Goal: Communication & Community: Connect with others

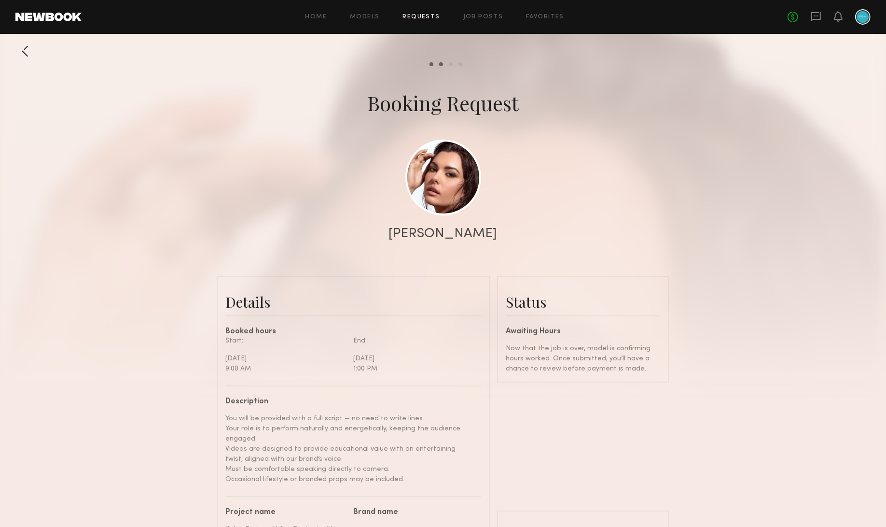
scroll to position [316, 0]
click at [22, 47] on div at bounding box center [24, 51] width 19 height 19
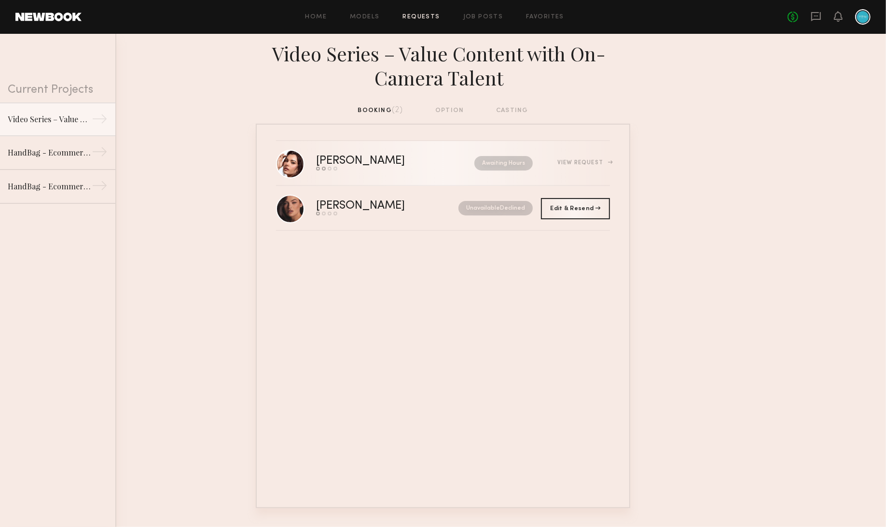
click at [409, 167] on div "Taylor C." at bounding box center [378, 160] width 124 height 11
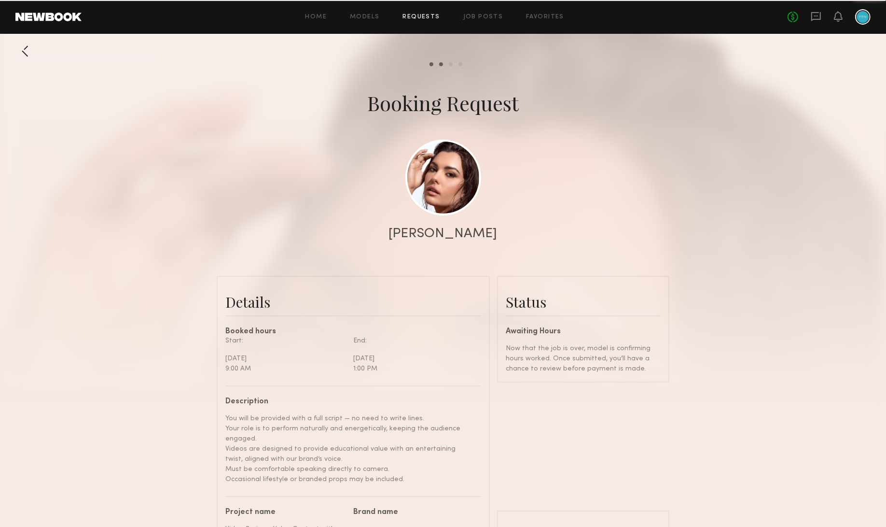
scroll to position [446, 0]
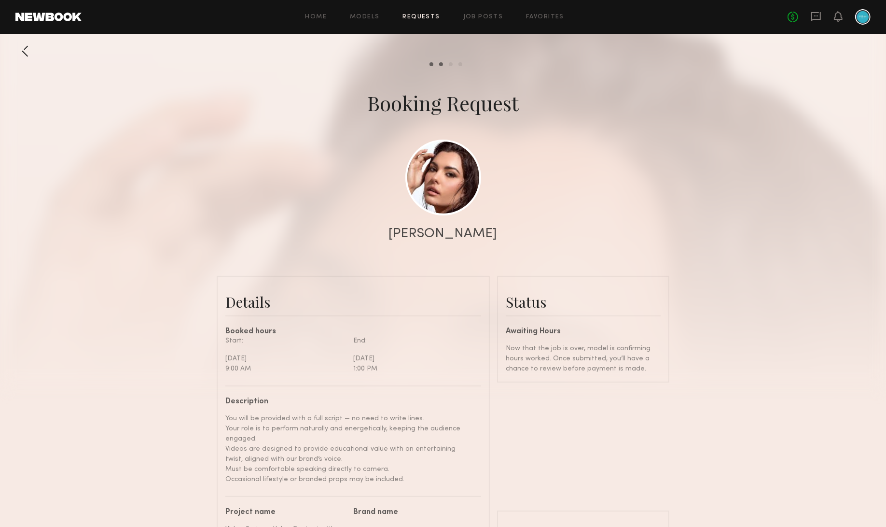
click at [26, 52] on div at bounding box center [24, 51] width 19 height 19
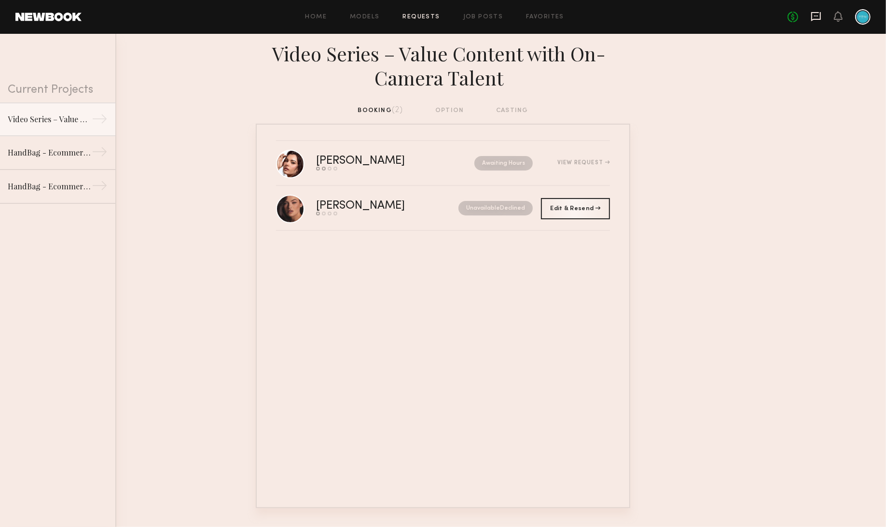
click at [814, 16] on icon at bounding box center [816, 15] width 4 height 1
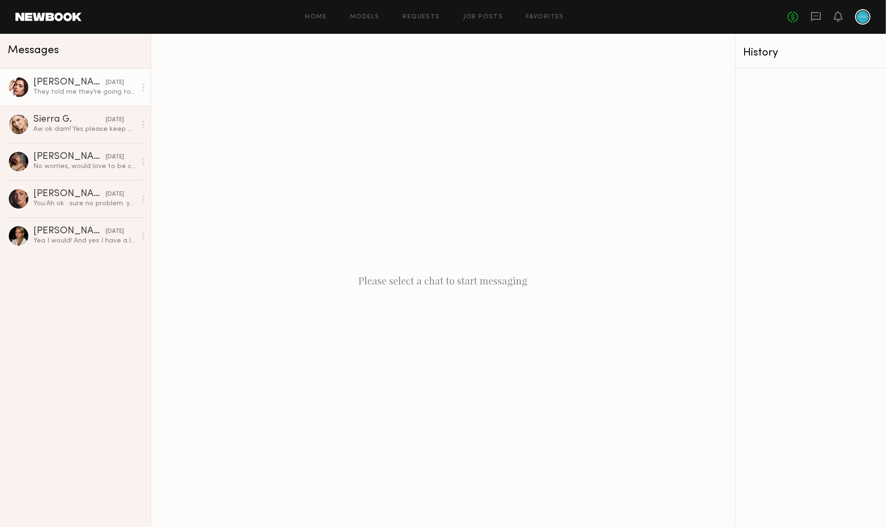
click at [65, 97] on link "Taylor C. yesterday They told me they’re going to reach out to you directly!!" at bounding box center [75, 87] width 151 height 37
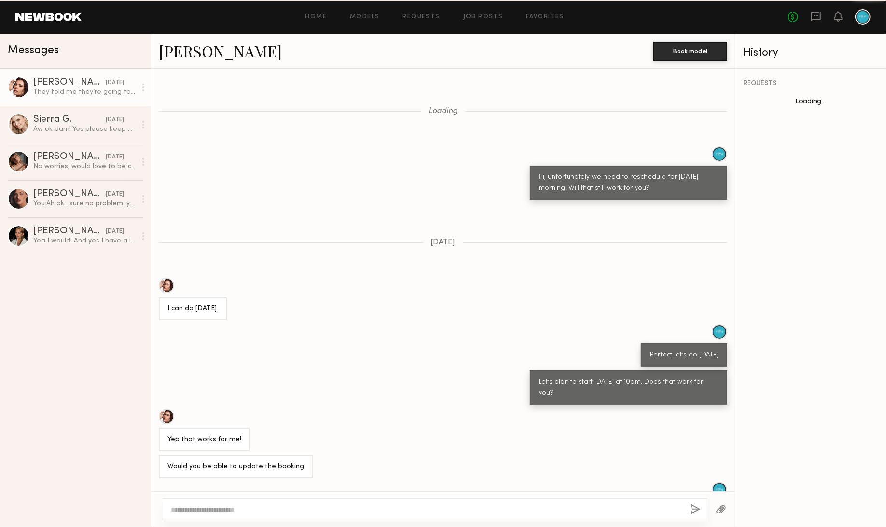
scroll to position [174, 0]
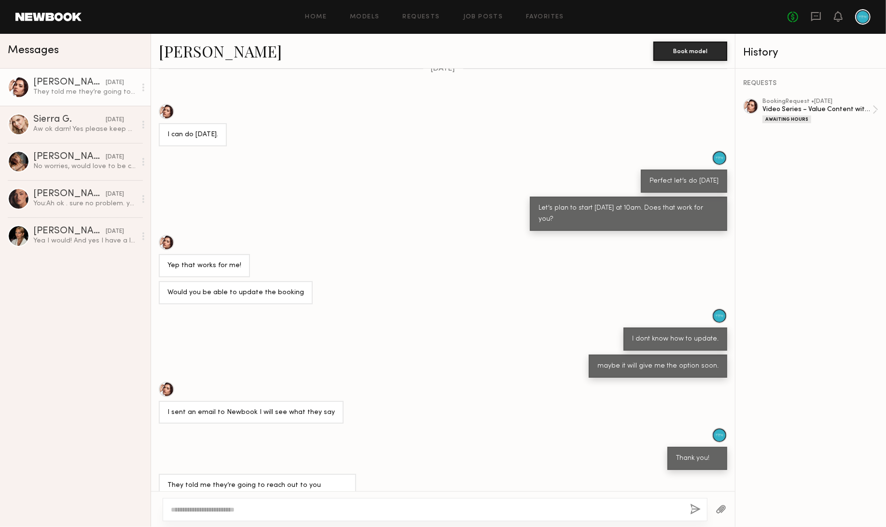
click at [85, 100] on link "Taylor C. yesterday They told me they’re going to reach out to you directly!!" at bounding box center [75, 87] width 151 height 37
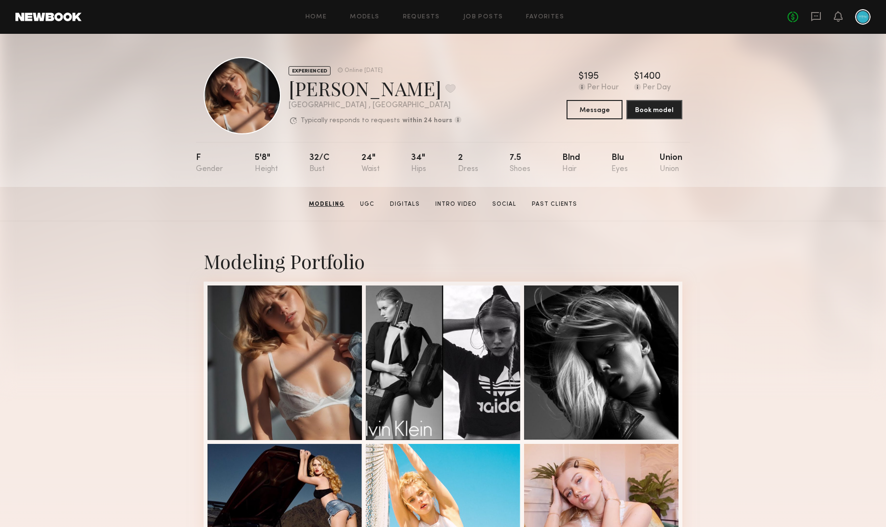
scroll to position [168, 0]
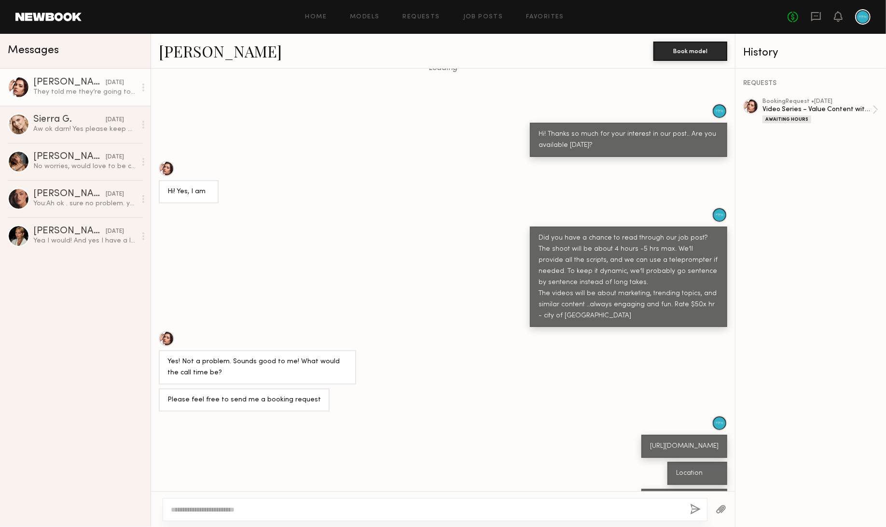
scroll to position [1346, 0]
